Goal: Information Seeking & Learning: Learn about a topic

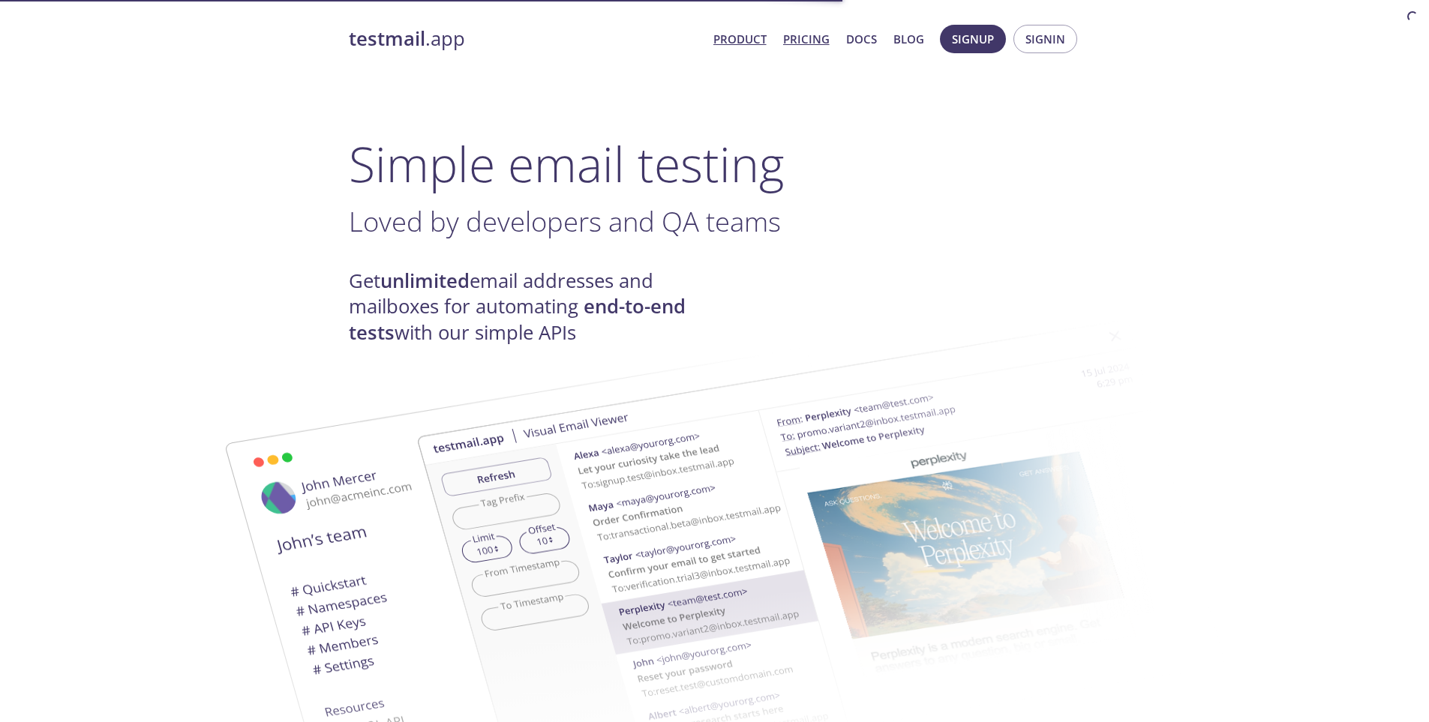
click at [818, 35] on link "Pricing" at bounding box center [806, 39] width 47 height 20
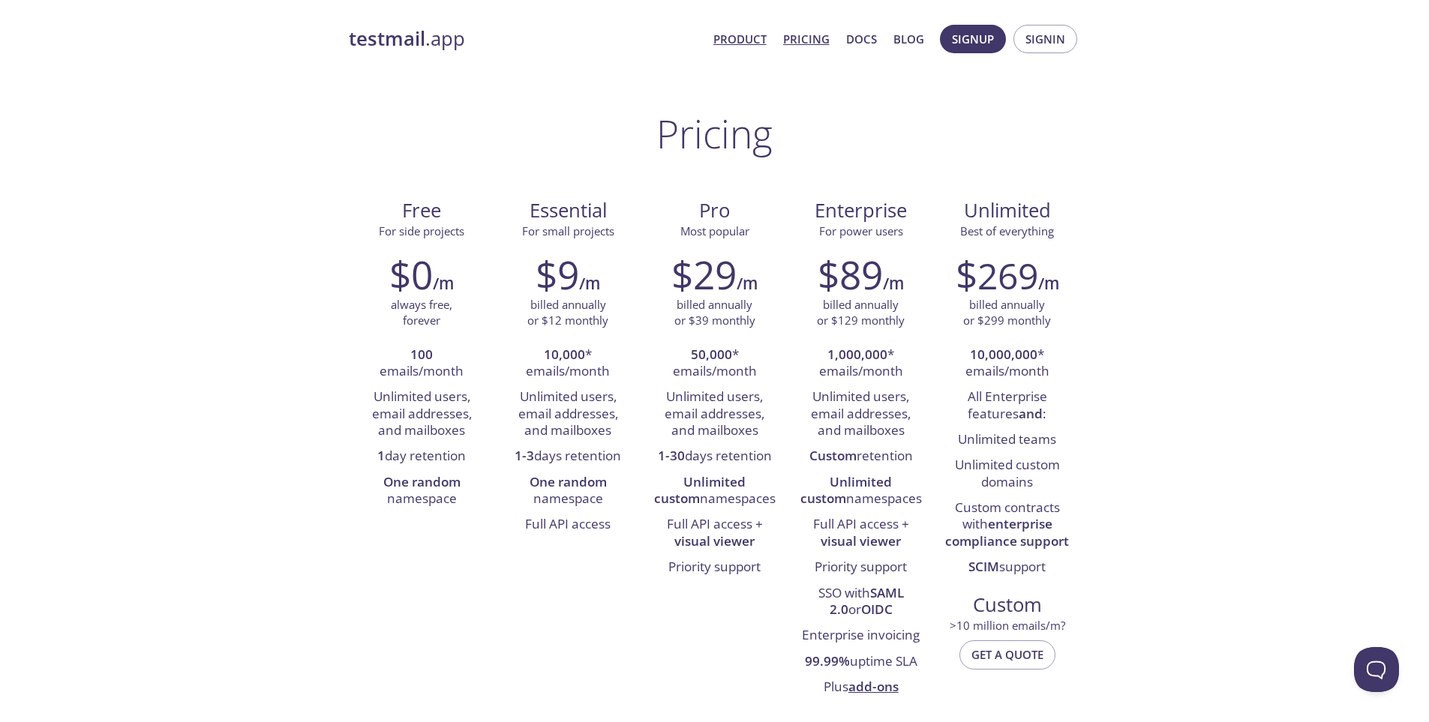
click at [752, 39] on link "Product" at bounding box center [739, 39] width 53 height 20
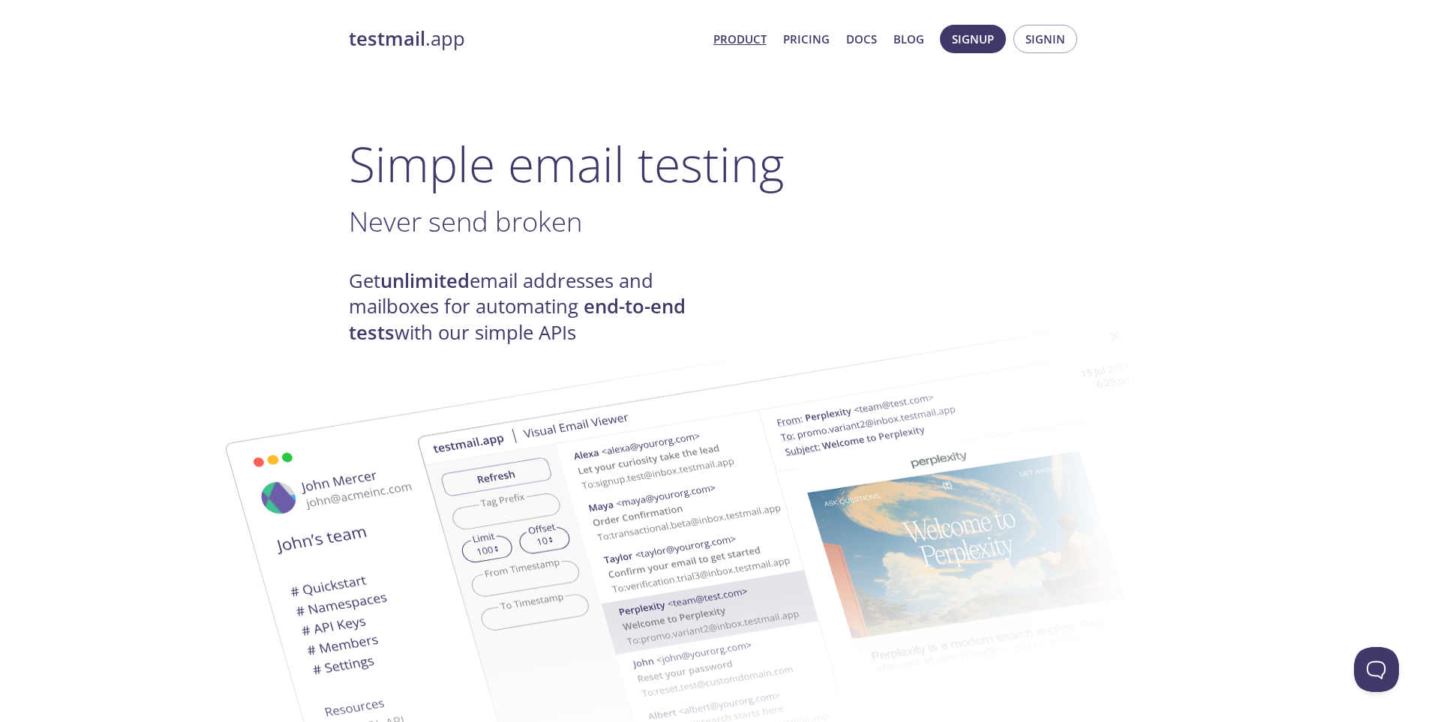
click at [763, 44] on link "Product" at bounding box center [739, 39] width 53 height 20
click at [740, 37] on link "Product" at bounding box center [739, 39] width 53 height 20
click at [822, 35] on link "Pricing" at bounding box center [806, 39] width 47 height 20
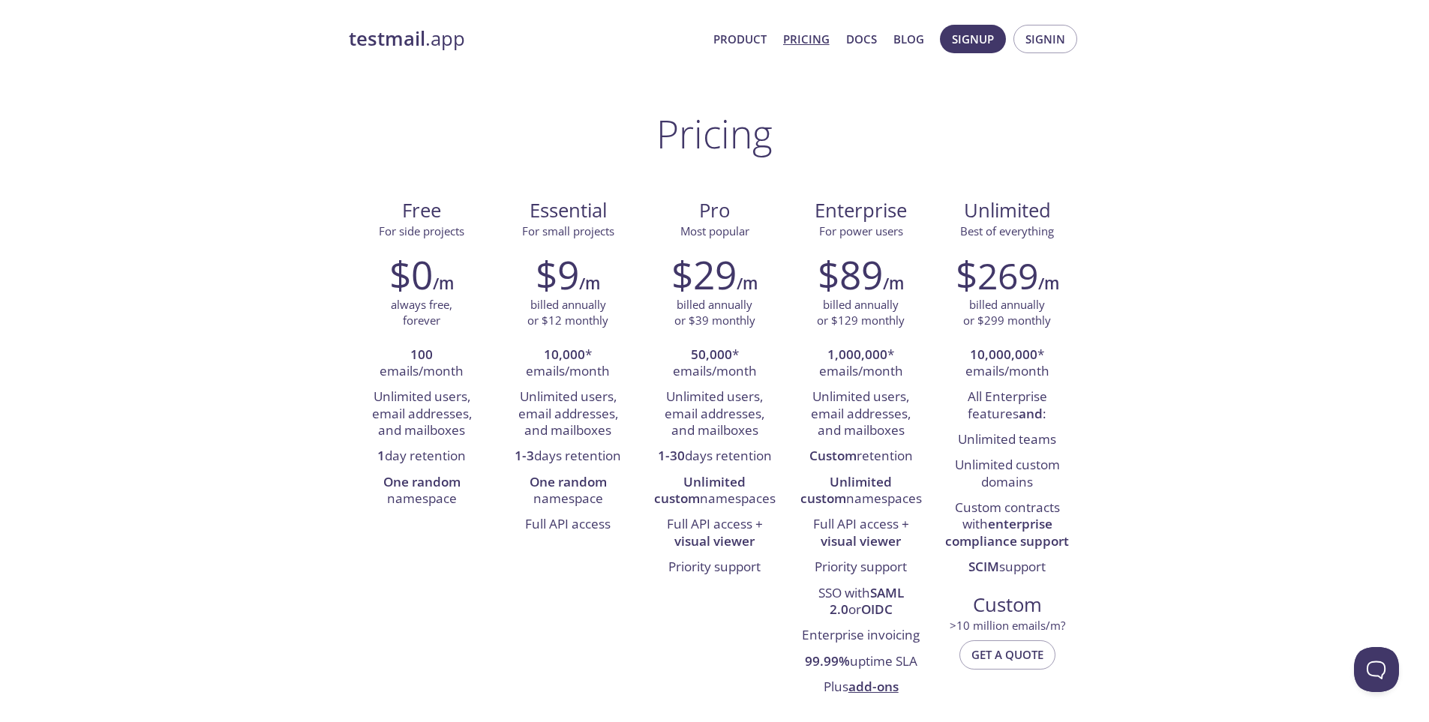
click at [400, 44] on strong "testmail" at bounding box center [387, 39] width 77 height 26
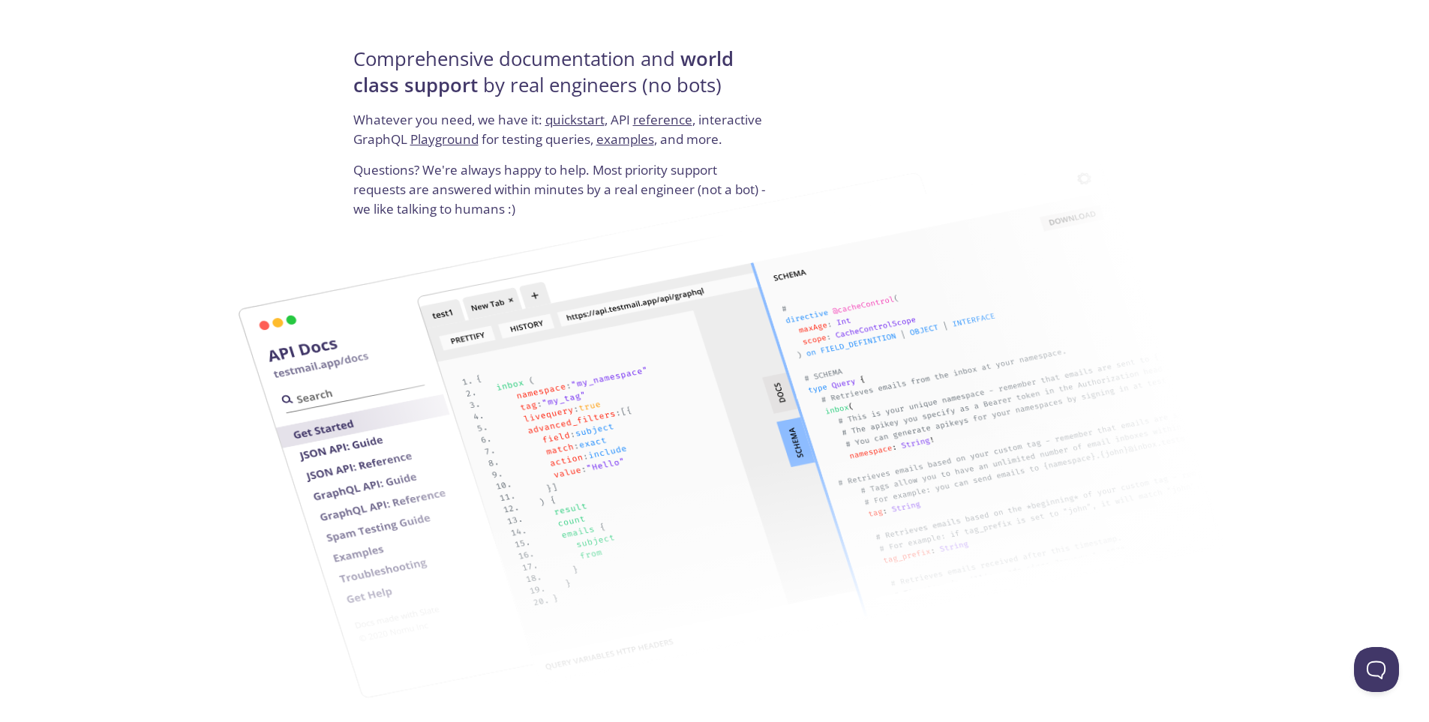
scroll to position [2026, 0]
